Goal: Transaction & Acquisition: Purchase product/service

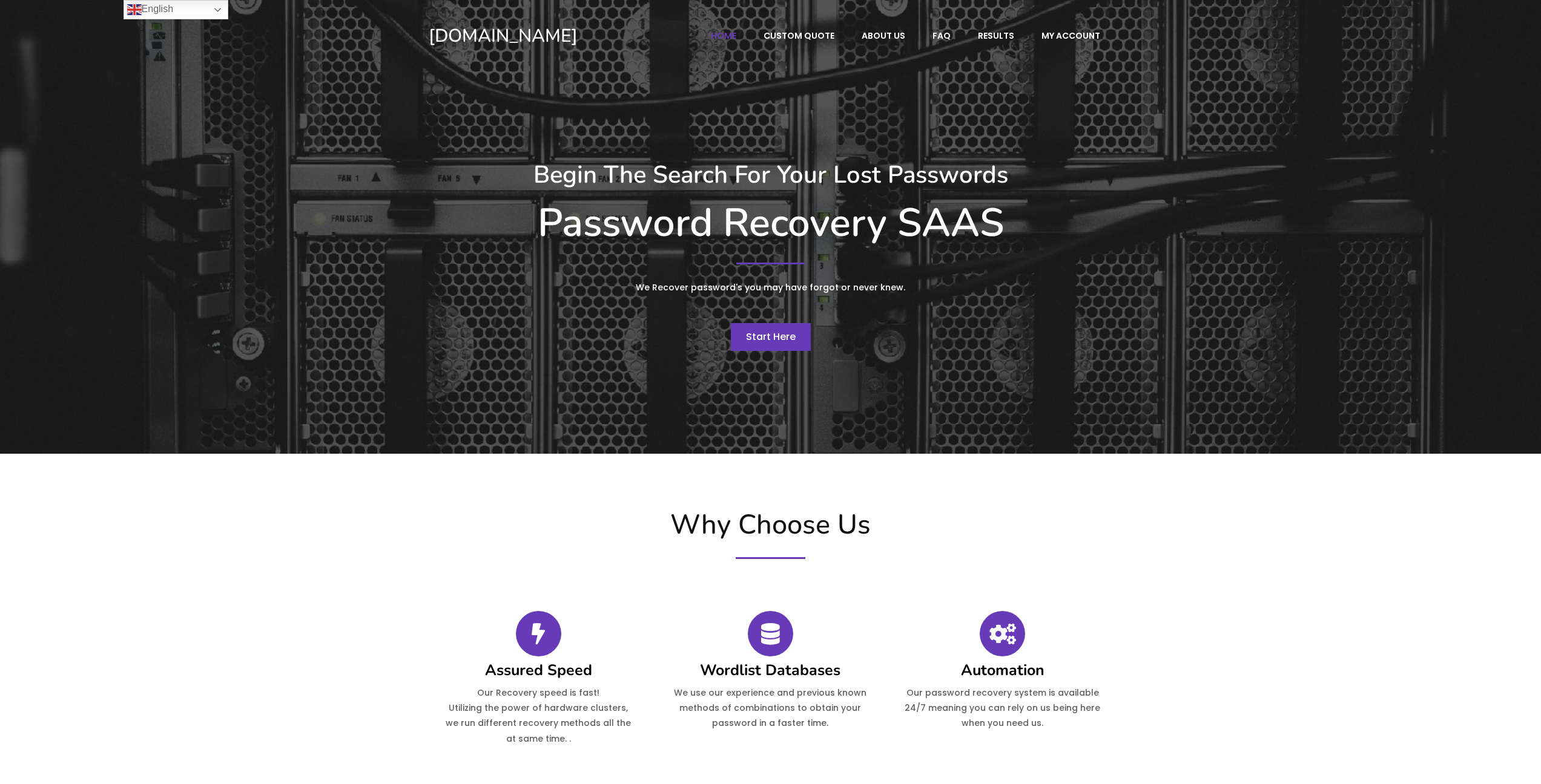
click at [780, 337] on span "Start Here" at bounding box center [770, 336] width 49 height 14
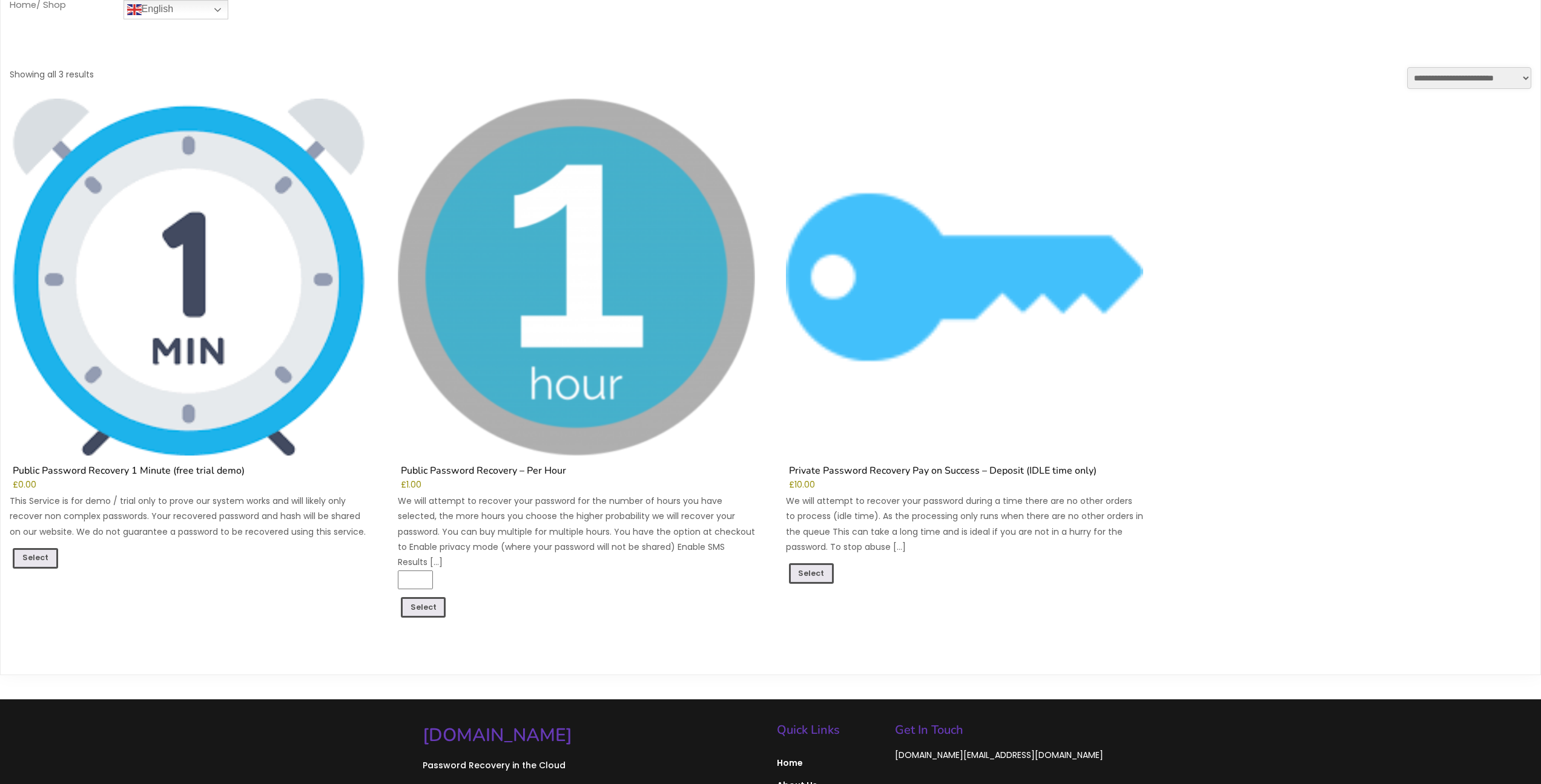
scroll to position [205, 0]
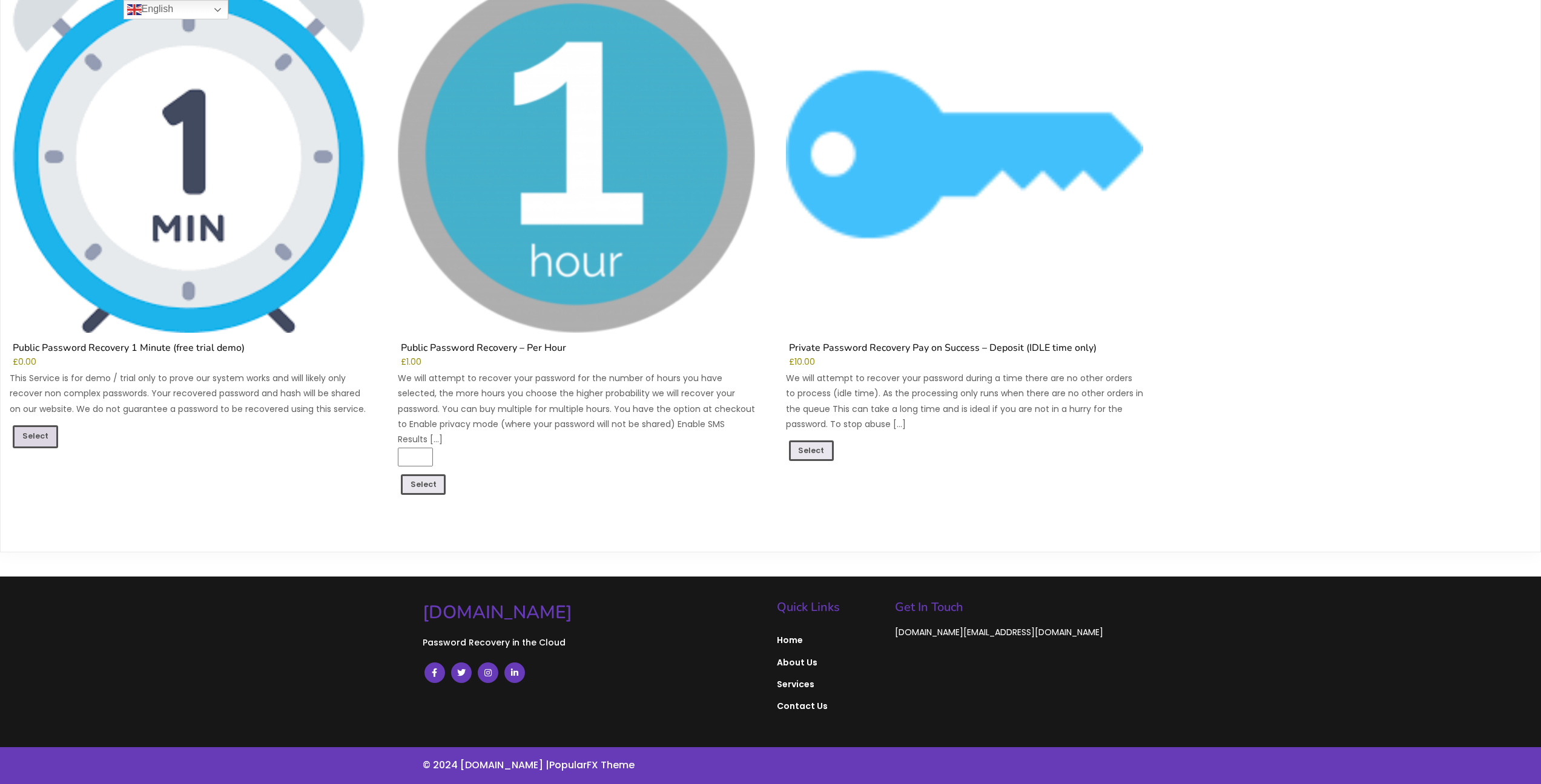
click at [26, 433] on link "Select" at bounding box center [35, 437] width 46 height 23
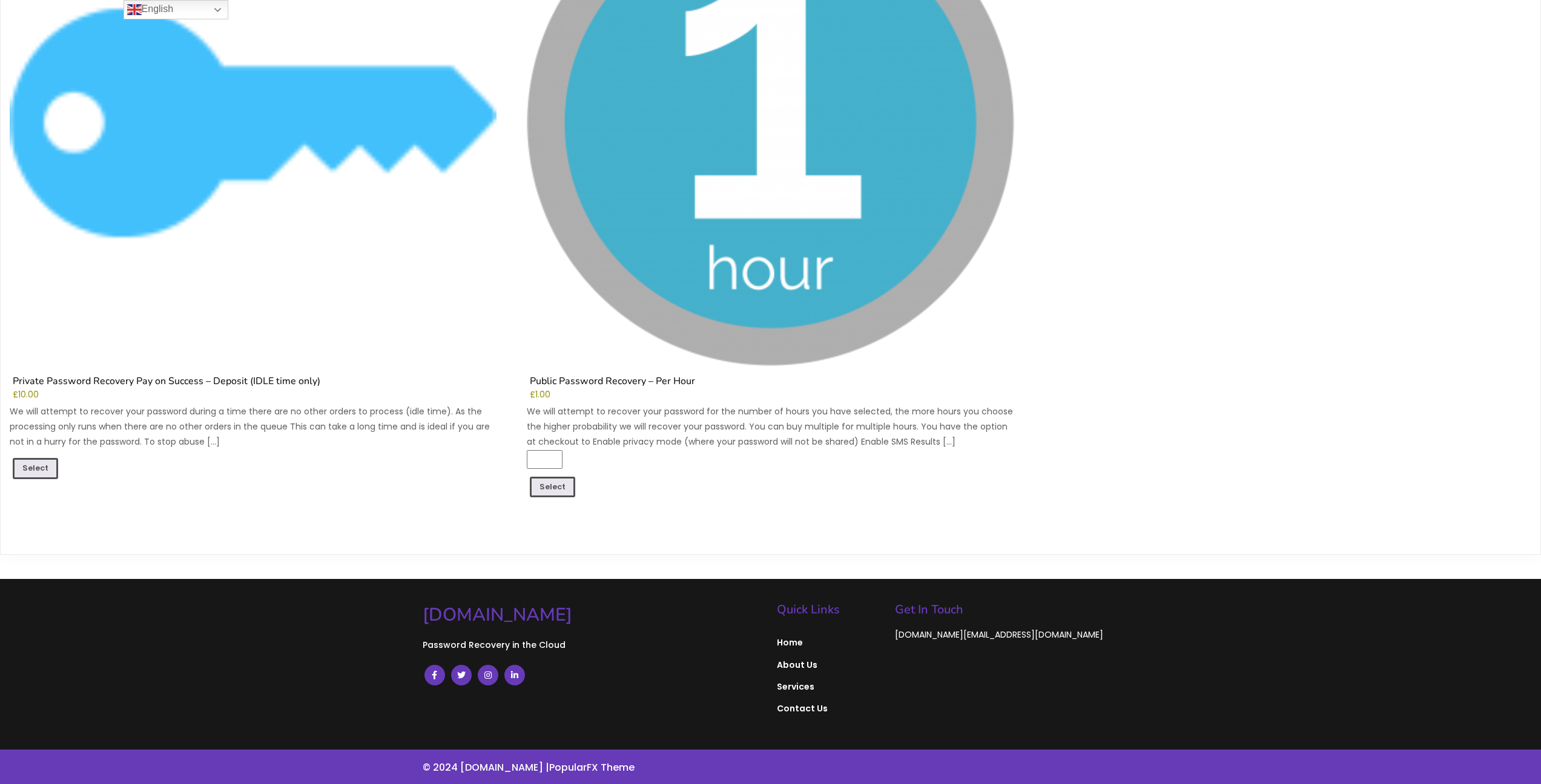
scroll to position [1310, 0]
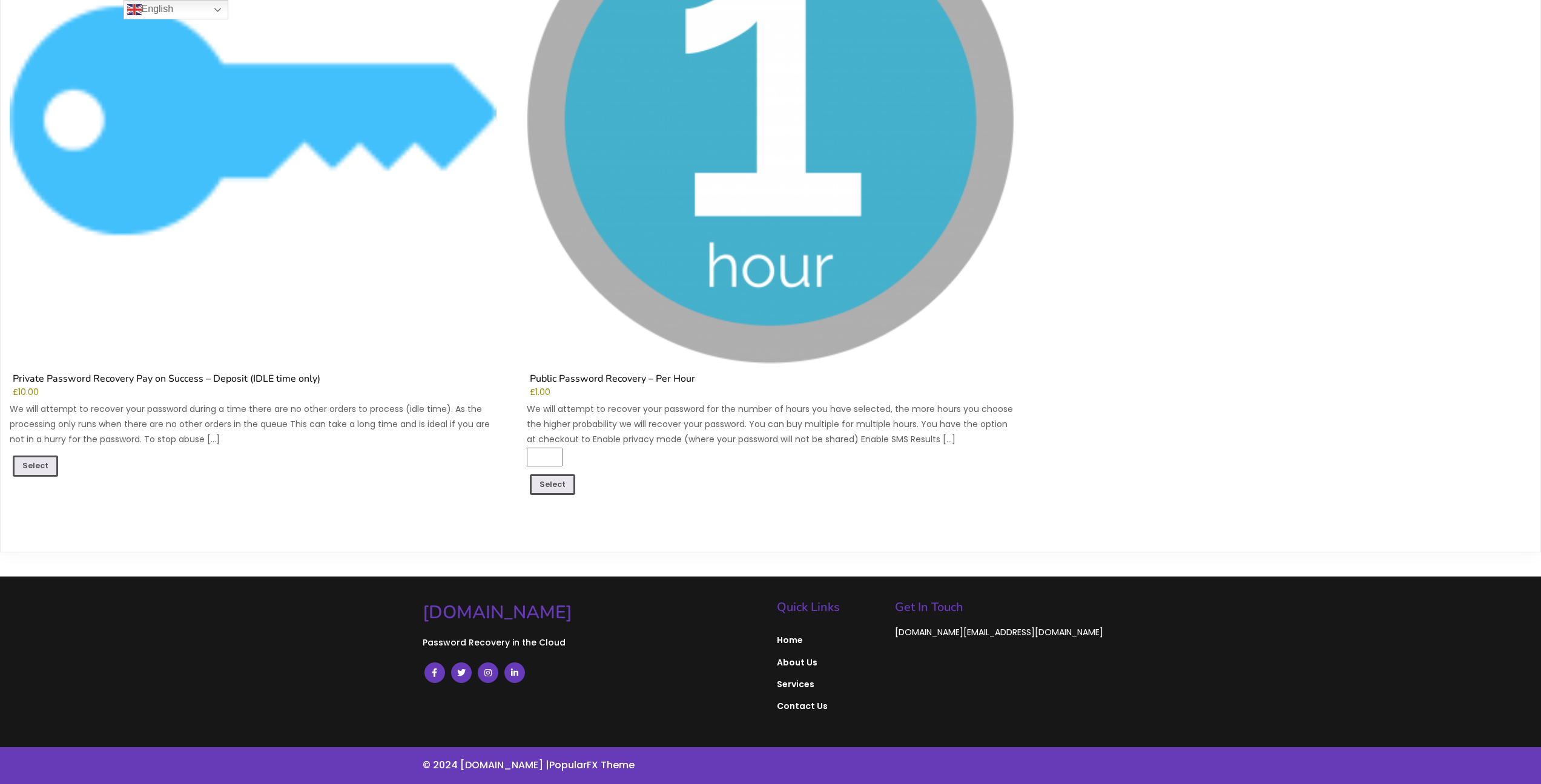
click at [547, 460] on input "*" at bounding box center [545, 457] width 35 height 19
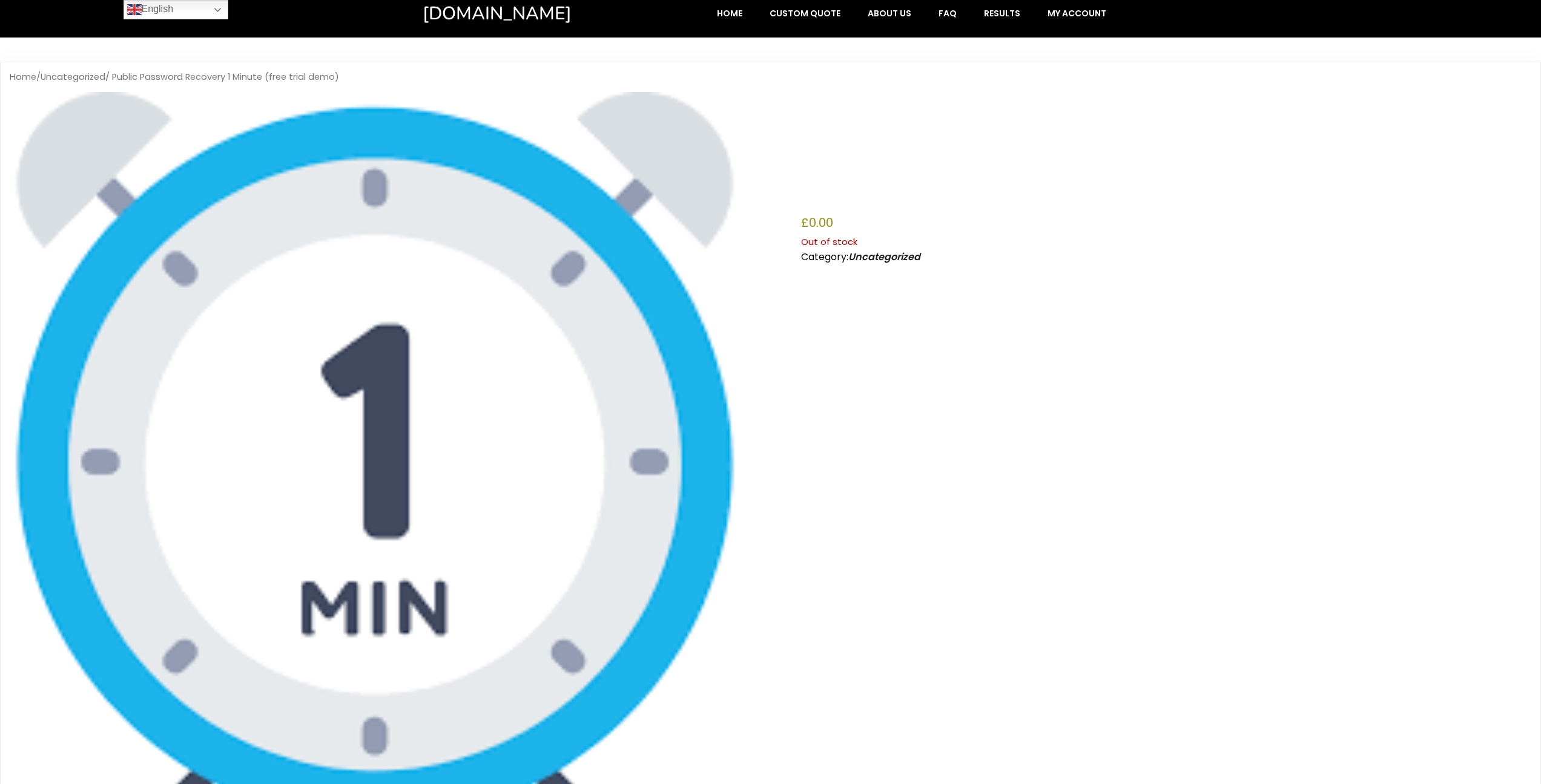
scroll to position [0, 0]
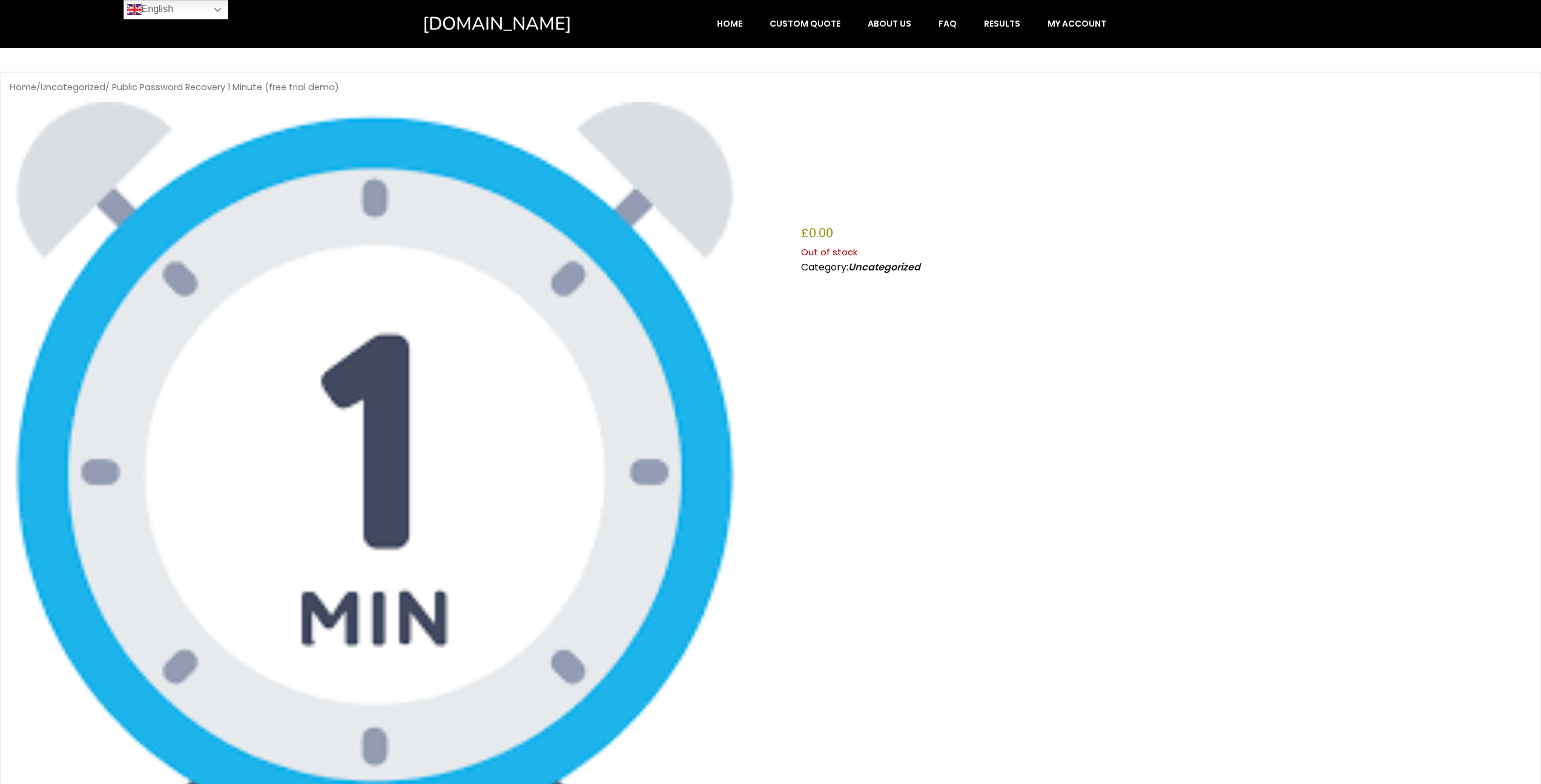
click at [577, 291] on img at bounding box center [375, 467] width 731 height 730
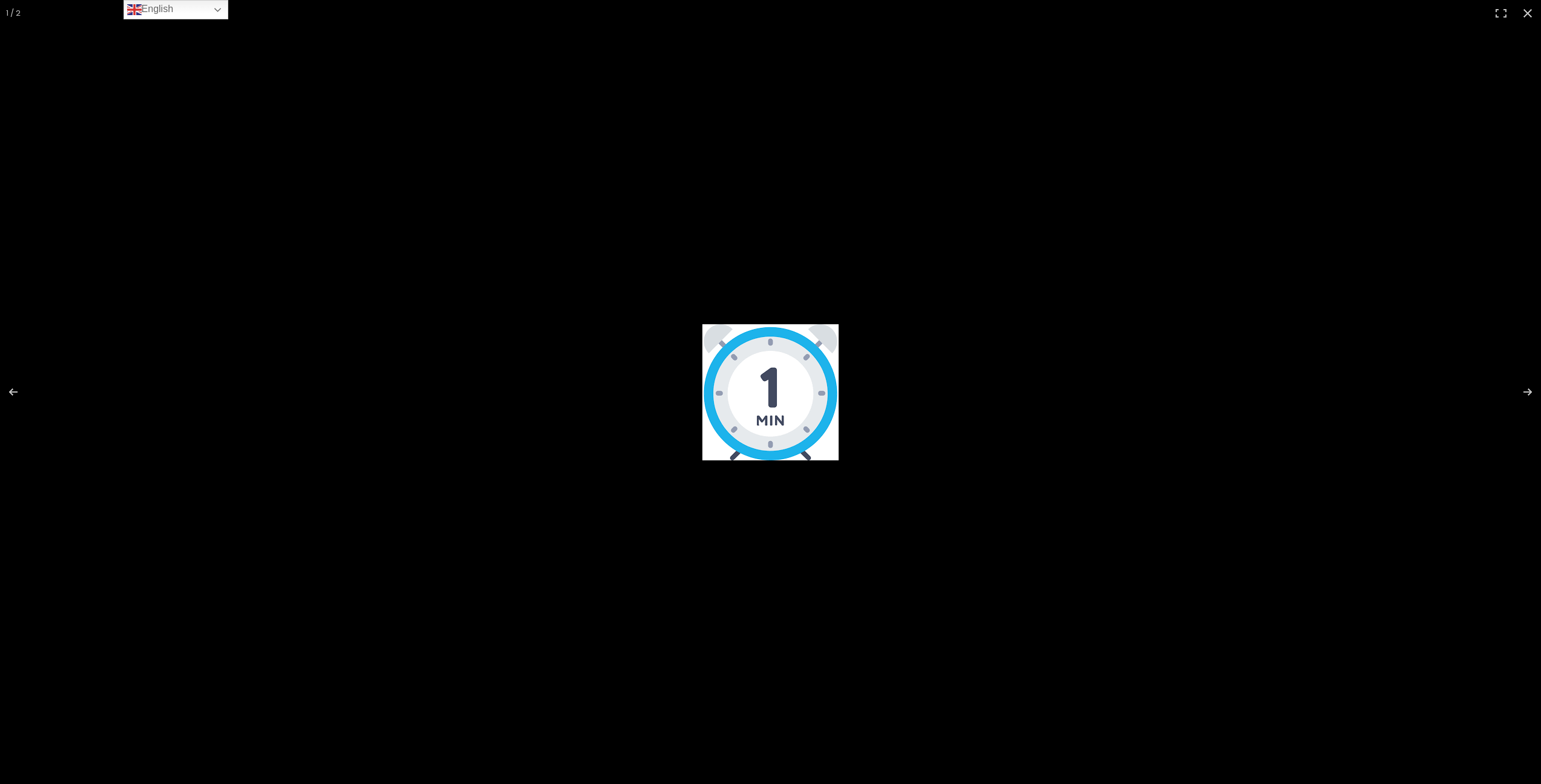
click at [795, 398] on img at bounding box center [770, 392] width 137 height 137
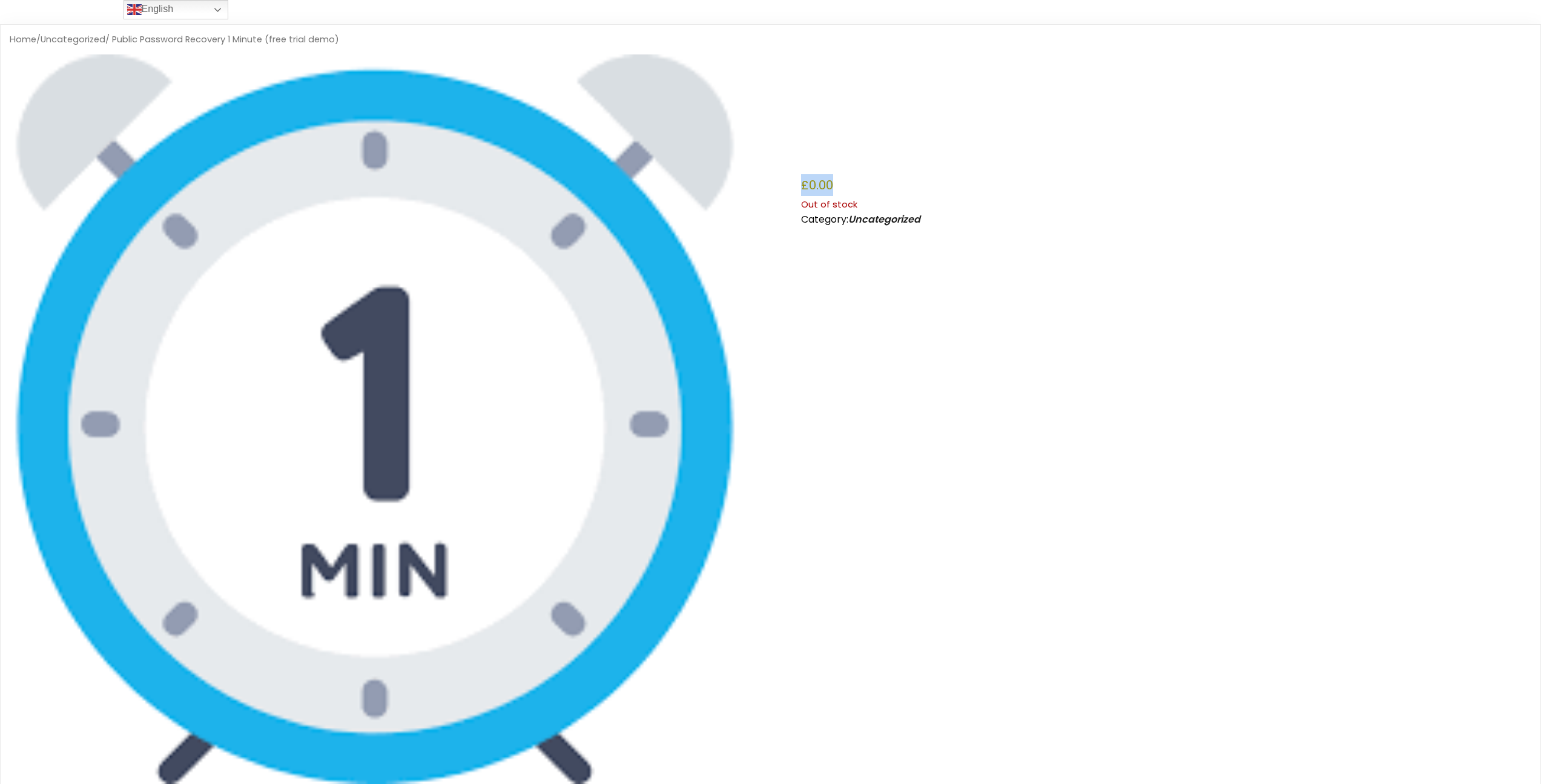
drag, startPoint x: 904, startPoint y: 179, endPoint x: 868, endPoint y: 190, distance: 37.6
click at [877, 189] on div "Public Password Recovery 1 Minute (free trial demo) £ 0.00 Out of stock Categor…" at bounding box center [1166, 140] width 731 height 172
click at [843, 206] on p "Out of stock" at bounding box center [1166, 204] width 731 height 16
click at [865, 211] on p "Out of stock" at bounding box center [1166, 204] width 731 height 16
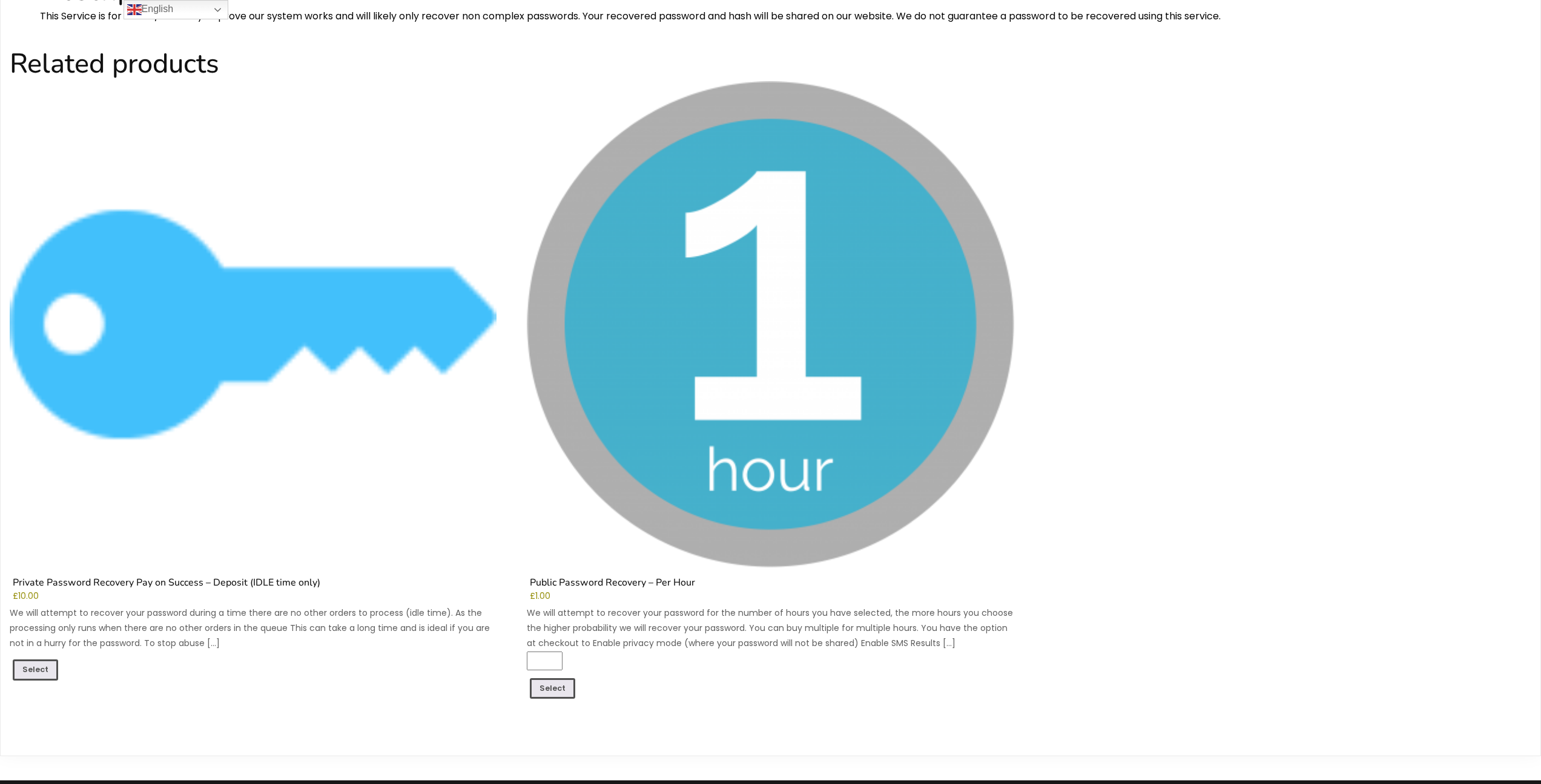
scroll to position [1282, 0]
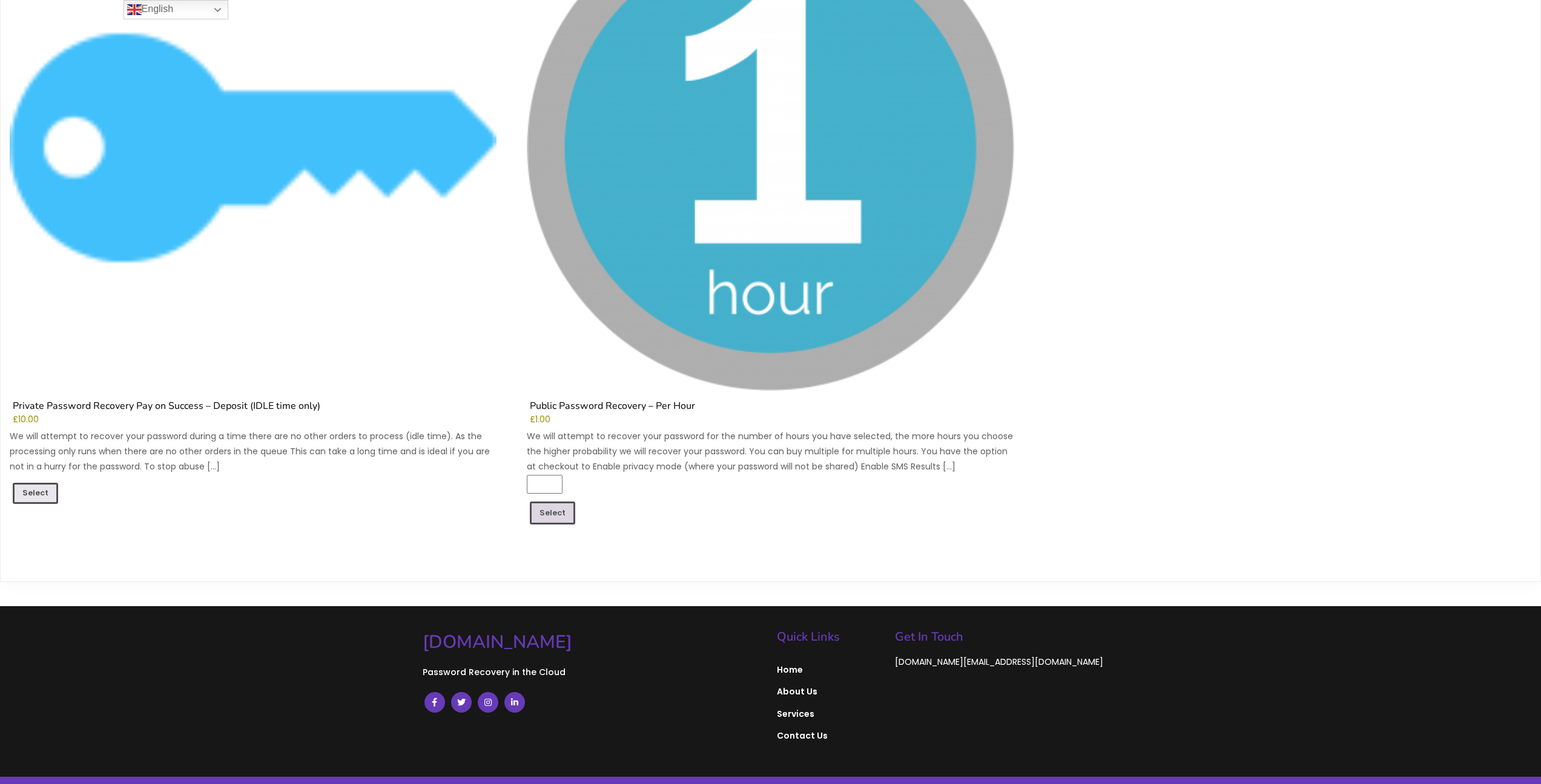
click at [558, 512] on link "Select" at bounding box center [552, 513] width 46 height 23
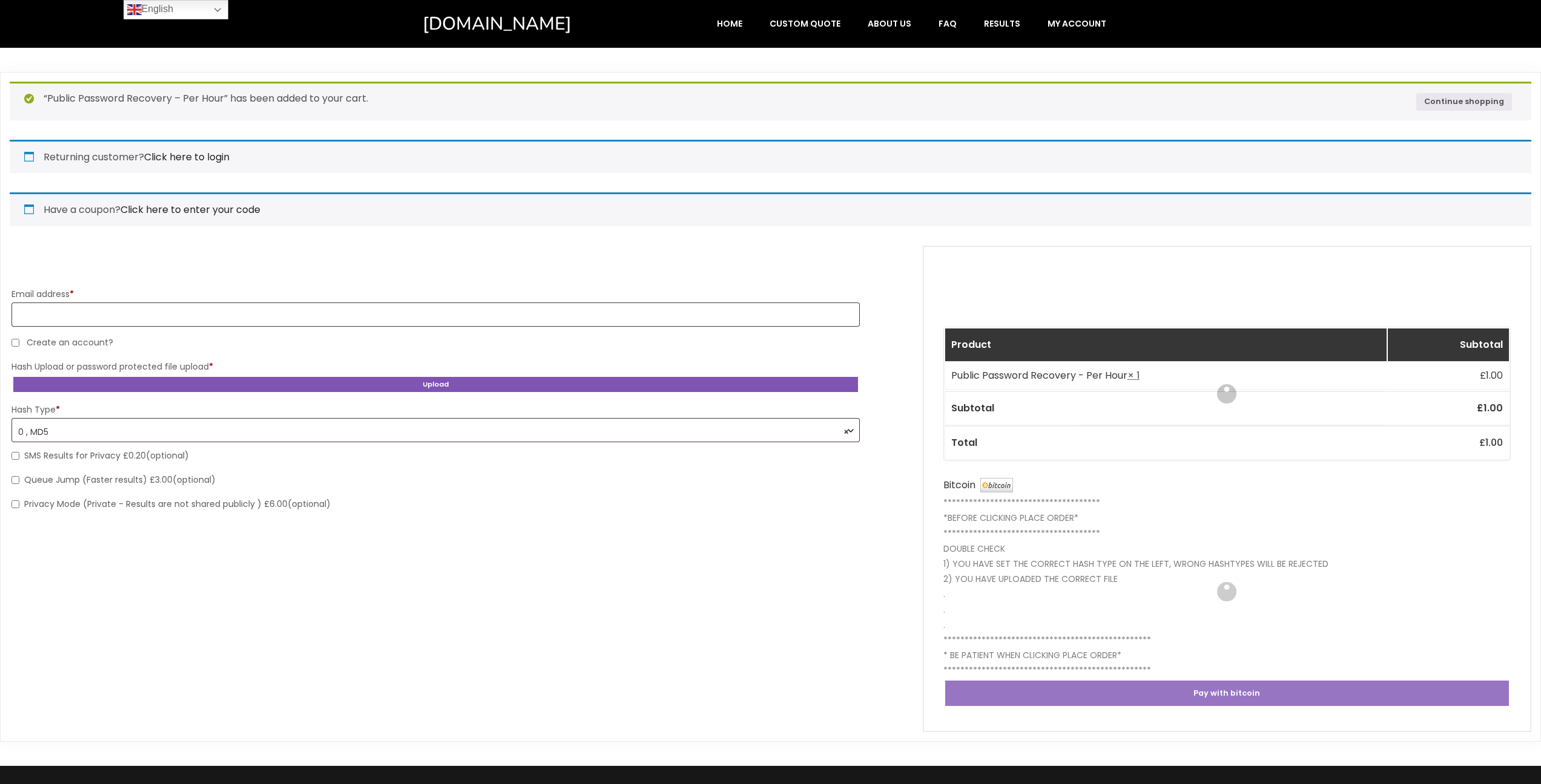
select select "*******"
